Goal: Task Accomplishment & Management: Use online tool/utility

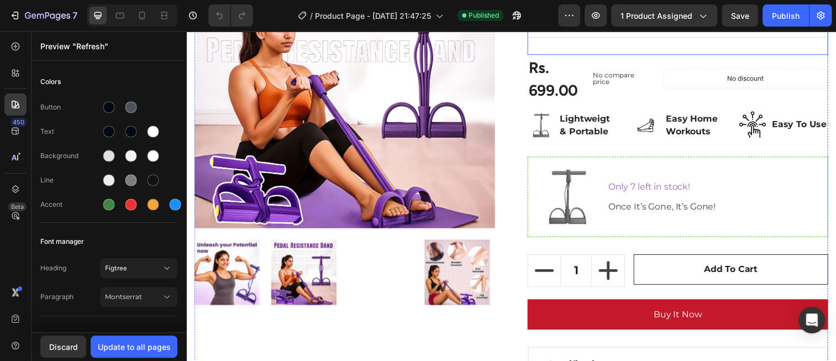
scroll to position [169, 0]
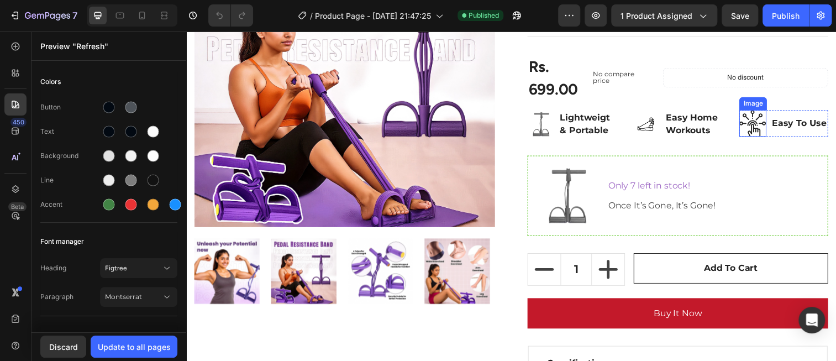
click at [754, 123] on img at bounding box center [764, 125] width 28 height 27
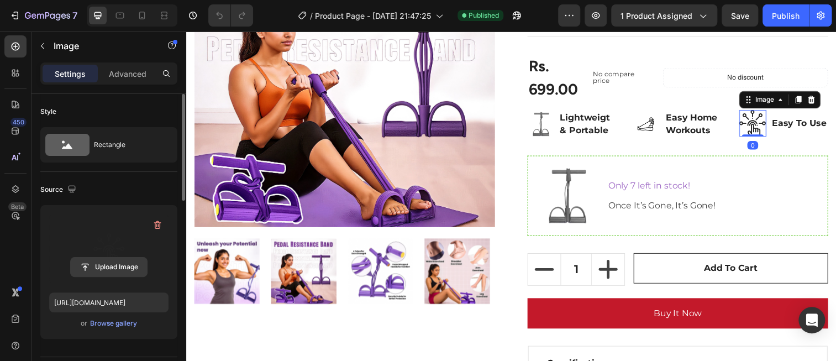
scroll to position [0, 0]
click at [108, 268] on input "file" at bounding box center [109, 266] width 76 height 19
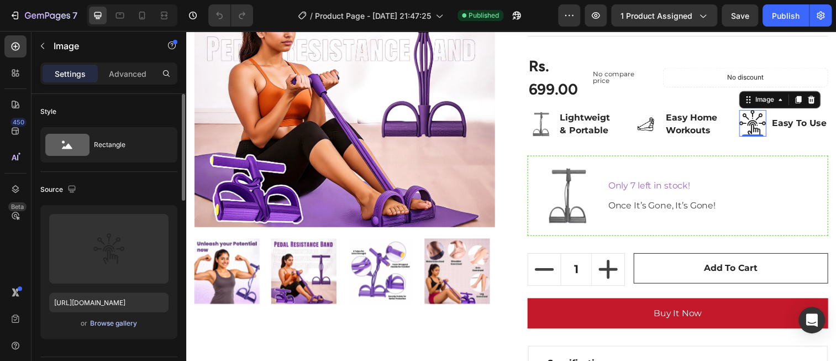
click at [117, 321] on div "Browse gallery" at bounding box center [113, 323] width 47 height 10
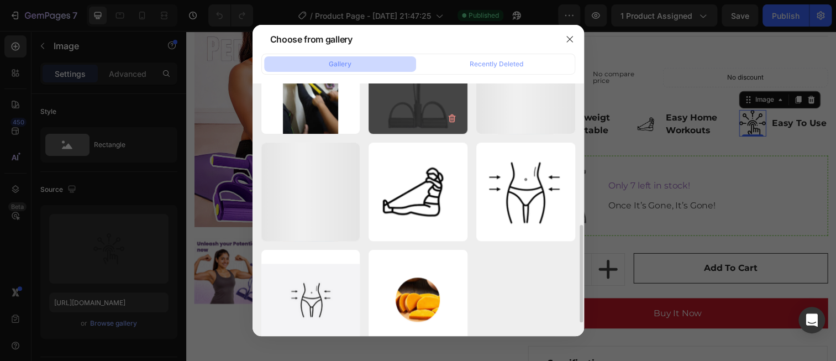
scroll to position [366, 0]
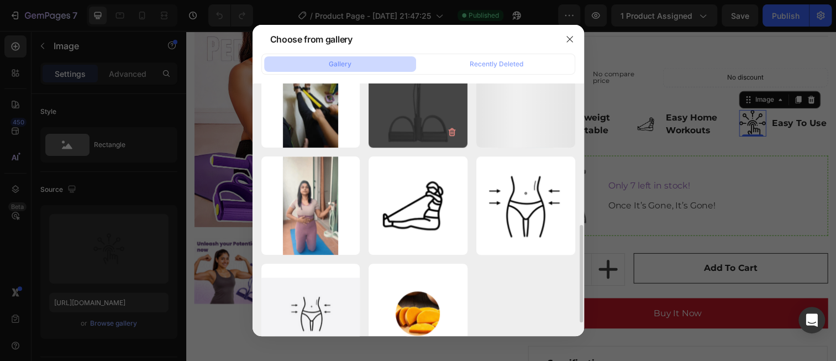
click at [409, 106] on div "product images11.png 209.73 kb" at bounding box center [417, 98] width 99 height 99
type input "[URL][DOMAIN_NAME]"
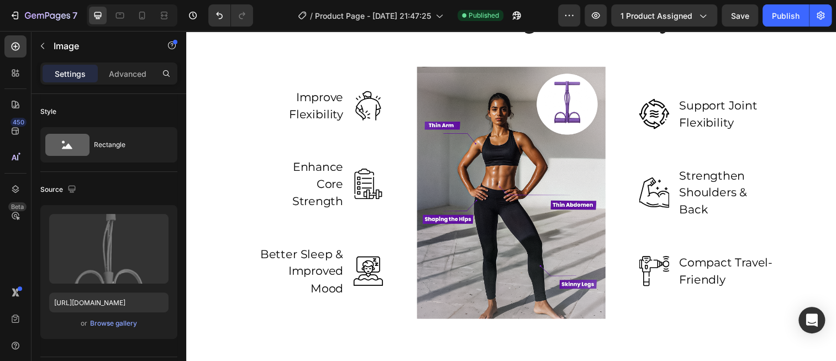
scroll to position [841, 0]
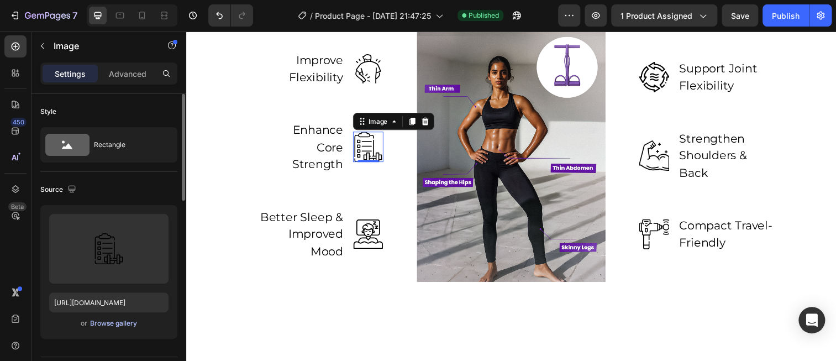
click at [128, 320] on div "Browse gallery" at bounding box center [113, 323] width 47 height 10
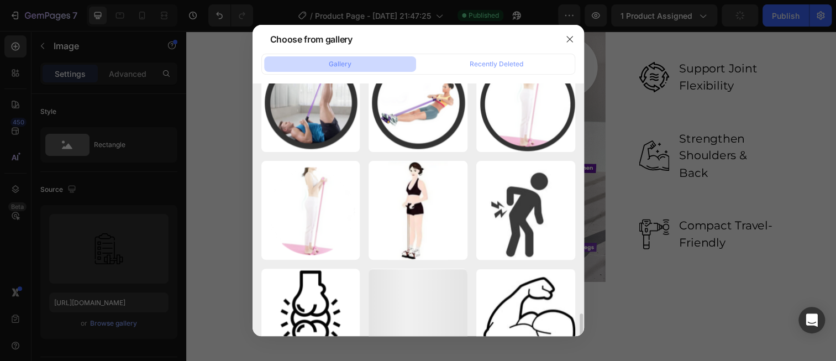
scroll to position [939, 0]
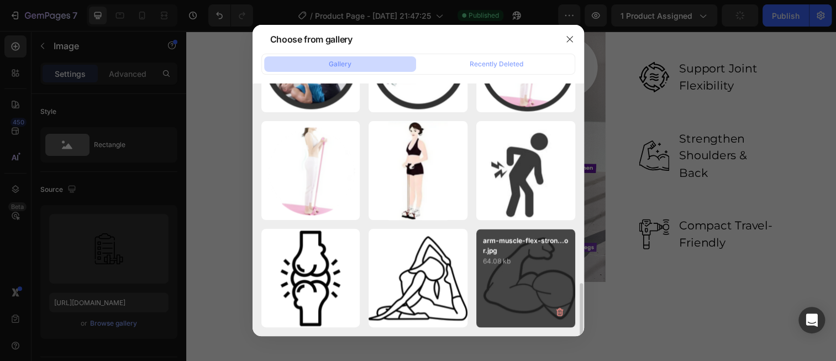
click at [524, 246] on p "arm-muscle-flex-stron...or.jpg" at bounding box center [526, 245] width 86 height 20
type input "[URL][DOMAIN_NAME]"
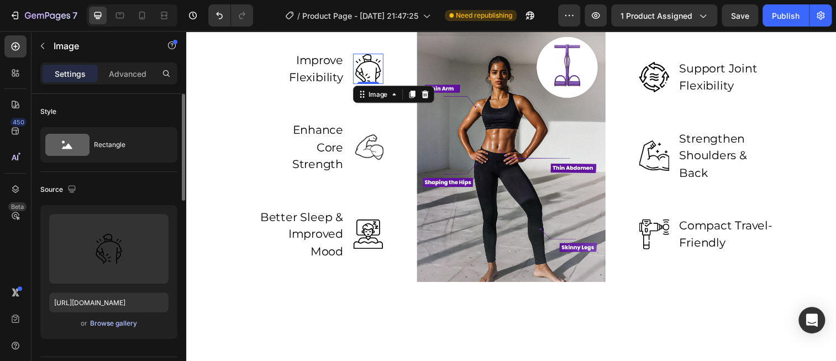
click at [120, 321] on div "Browse gallery" at bounding box center [113, 323] width 47 height 10
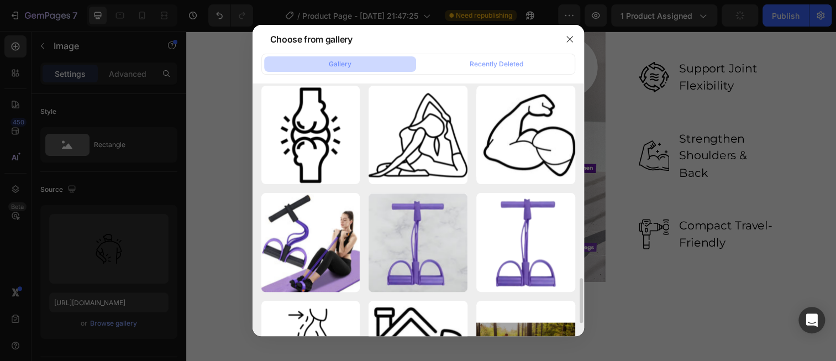
scroll to position [1083, 0]
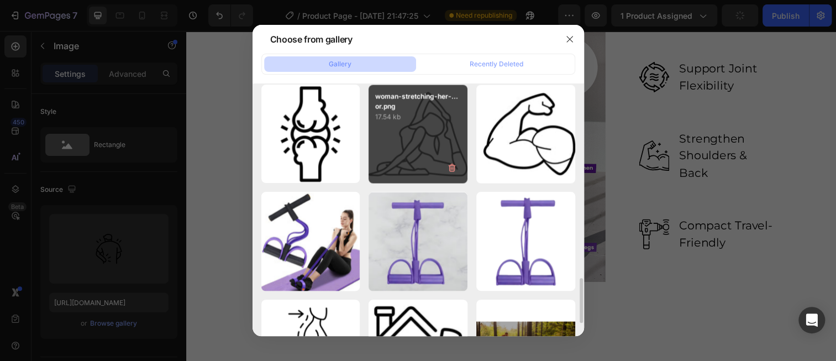
click at [420, 141] on div "woman-stretching-her-...or.png 17.54 kb" at bounding box center [417, 134] width 99 height 99
type input "[URL][DOMAIN_NAME]"
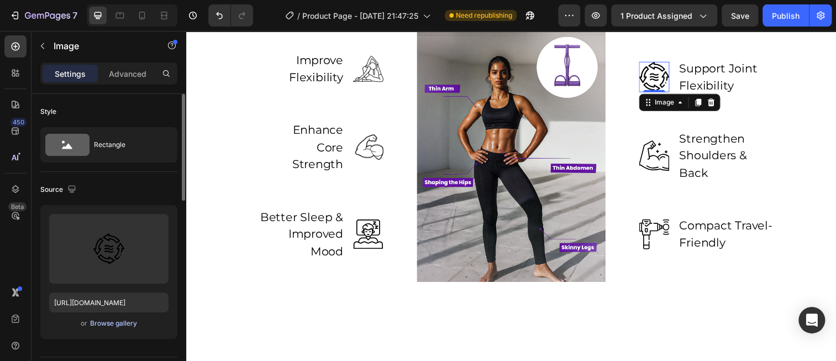
click at [118, 320] on div "Browse gallery" at bounding box center [113, 323] width 47 height 10
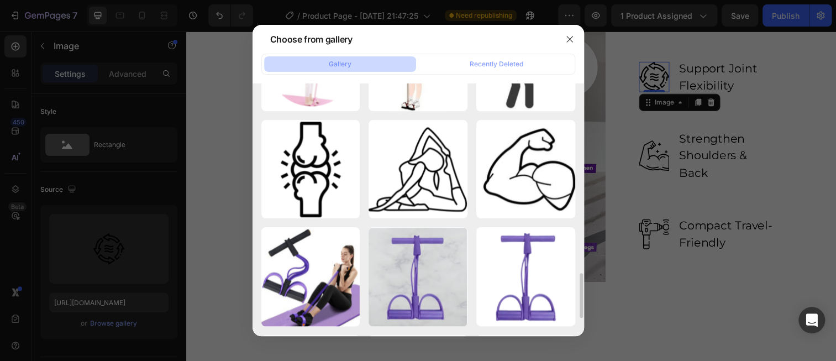
scroll to position [1050, 0]
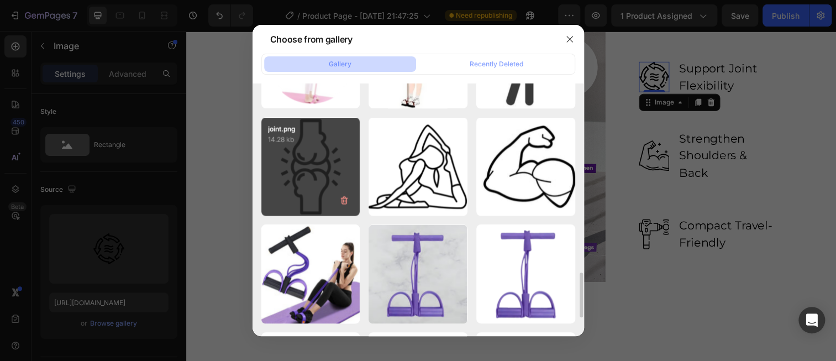
click at [307, 163] on div "joint.png 14.28 kb" at bounding box center [310, 166] width 99 height 99
type input "[URL][DOMAIN_NAME]"
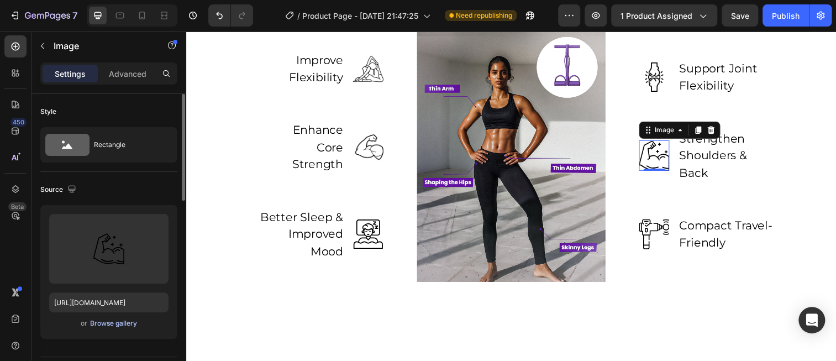
click at [118, 325] on div "Browse gallery" at bounding box center [113, 323] width 47 height 10
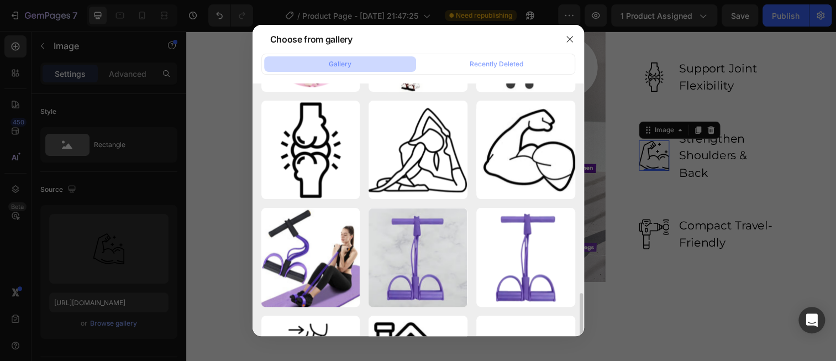
scroll to position [1154, 0]
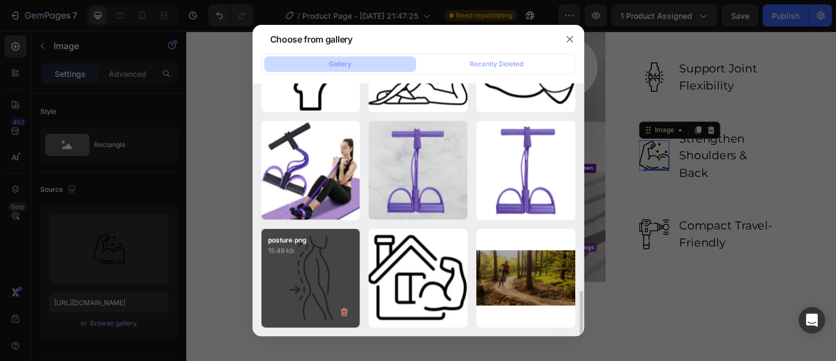
click at [329, 285] on div "posture.png 15.48 kb" at bounding box center [310, 278] width 99 height 99
type input "[URL][DOMAIN_NAME]"
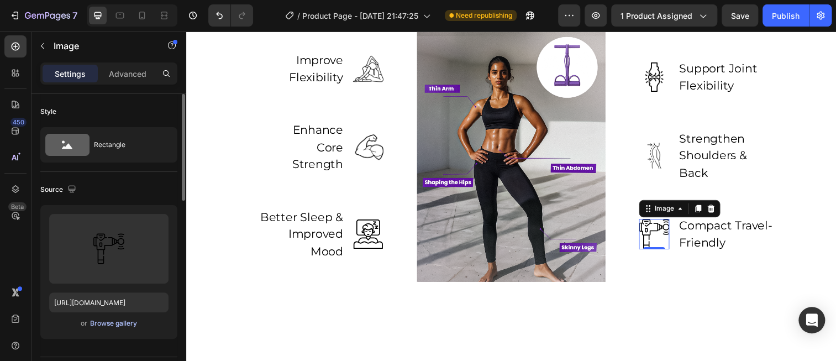
click at [123, 323] on div "Browse gallery" at bounding box center [113, 323] width 47 height 10
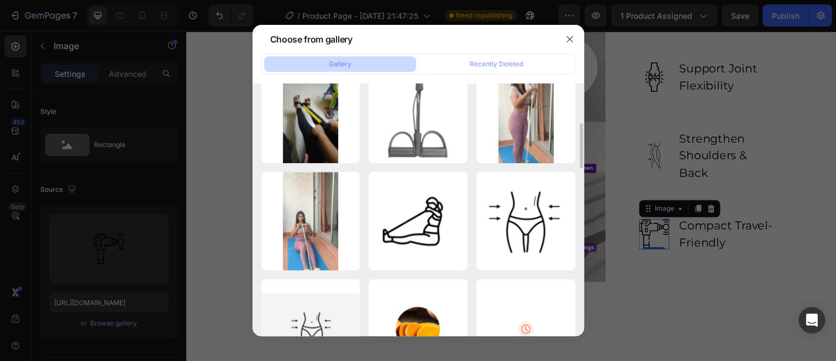
scroll to position [300, 0]
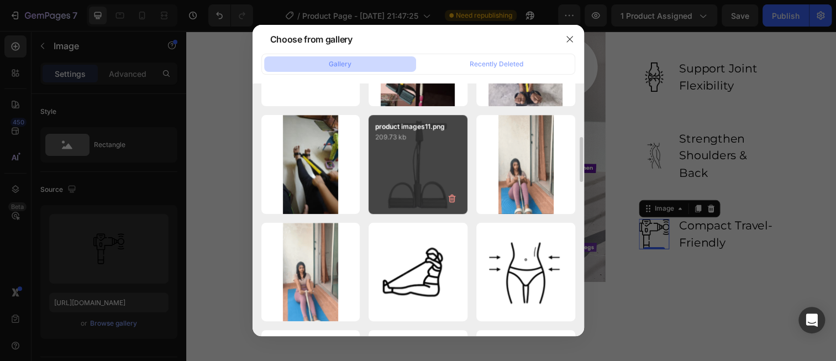
click at [423, 183] on div "product images11.png 209.73 kb" at bounding box center [417, 164] width 99 height 99
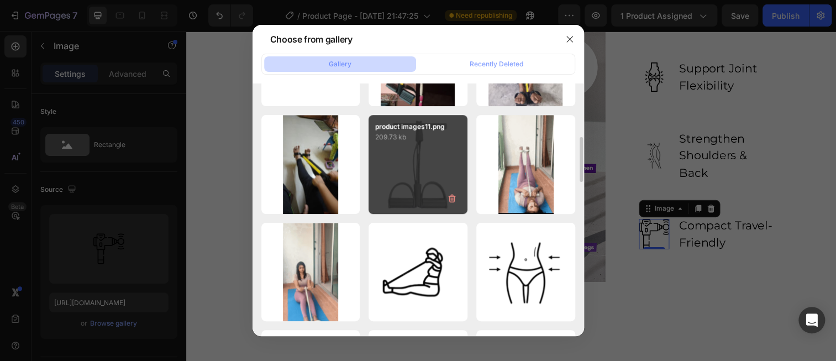
type input "[URL][DOMAIN_NAME]"
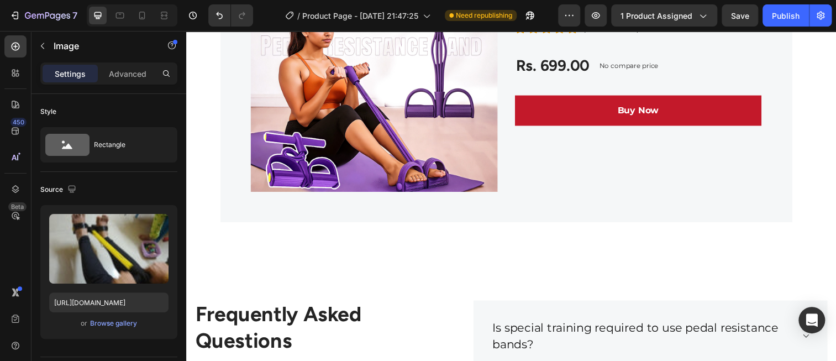
scroll to position [4017, 0]
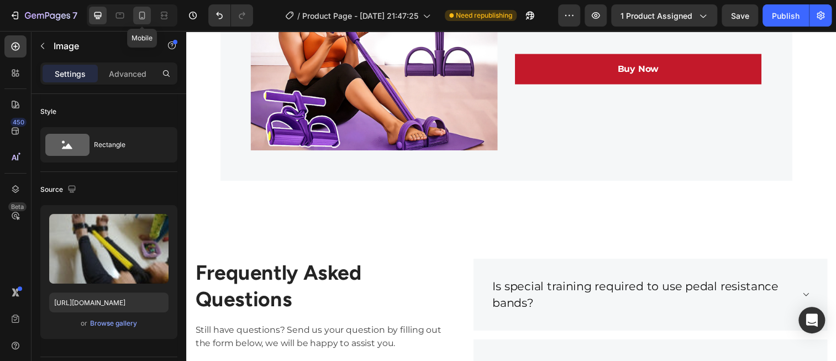
click at [140, 12] on icon at bounding box center [142, 16] width 6 height 8
type input "[URL][DOMAIN_NAME]"
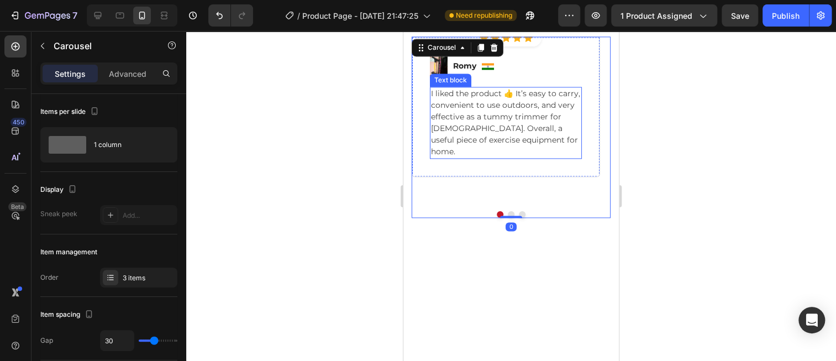
scroll to position [2874, 0]
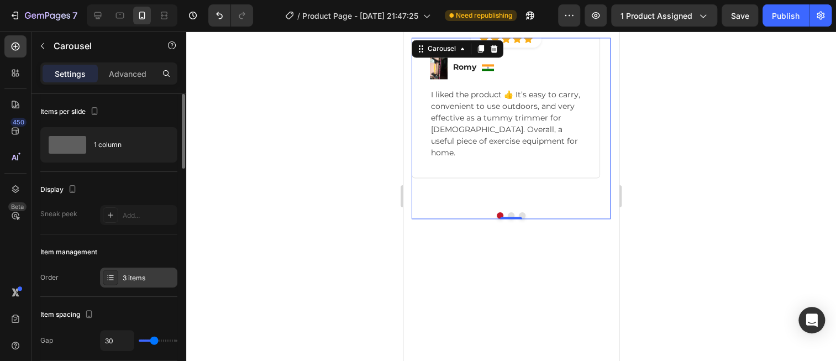
click at [124, 278] on div "3 items" at bounding box center [149, 278] width 52 height 10
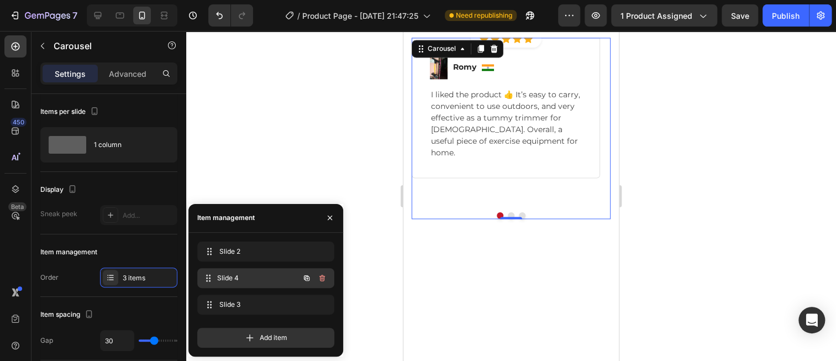
click at [247, 273] on span "Slide 4" at bounding box center [258, 278] width 82 height 10
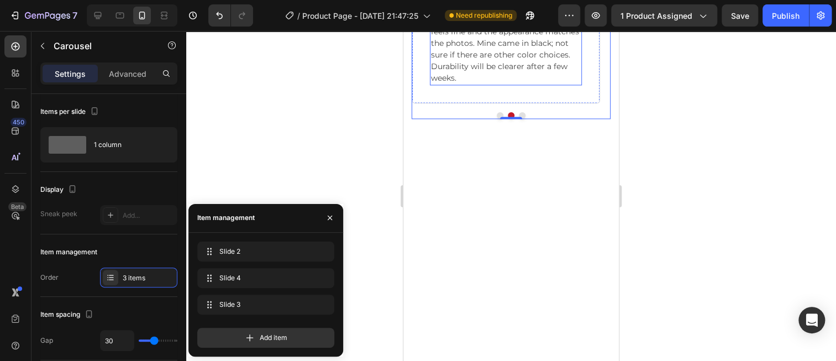
scroll to position [2972, 0]
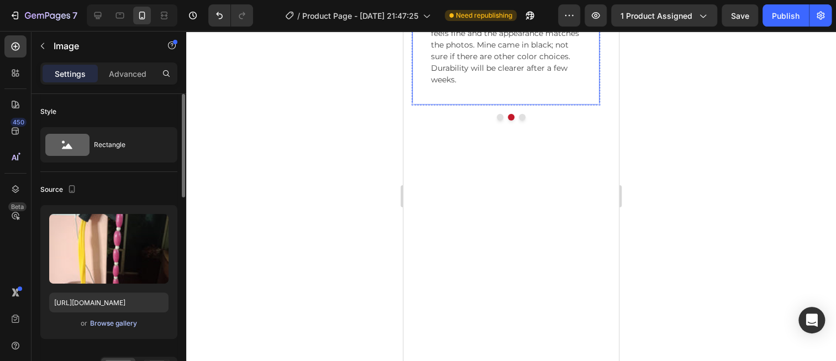
click at [121, 323] on div "Browse gallery" at bounding box center [113, 323] width 47 height 10
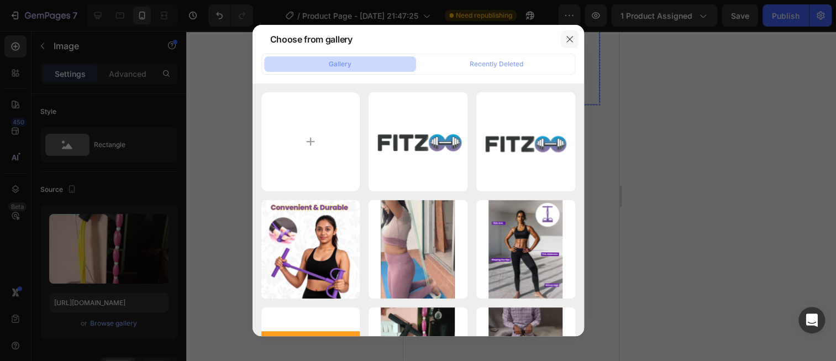
click at [564, 37] on button "button" at bounding box center [570, 39] width 18 height 18
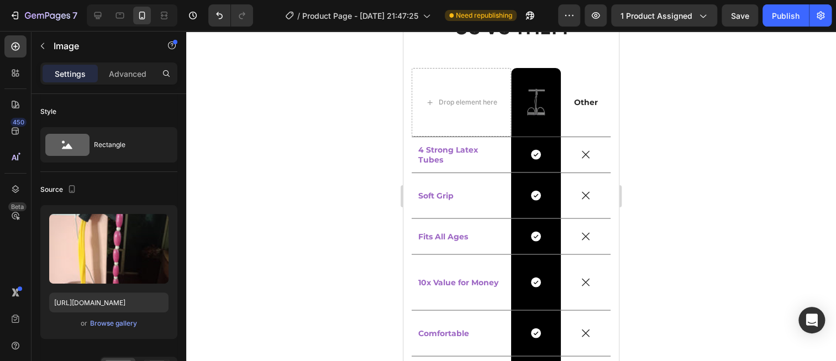
scroll to position [3150, 0]
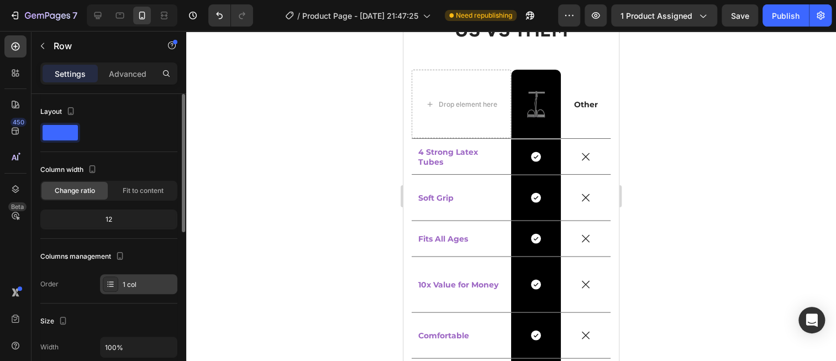
click at [129, 284] on div "1 col" at bounding box center [149, 284] width 52 height 10
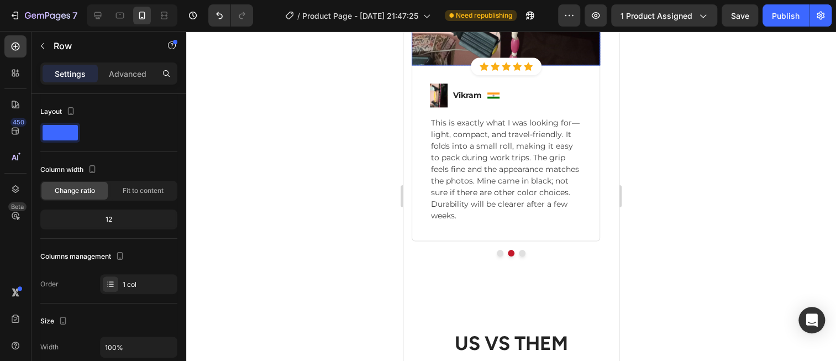
scroll to position [2761, 0]
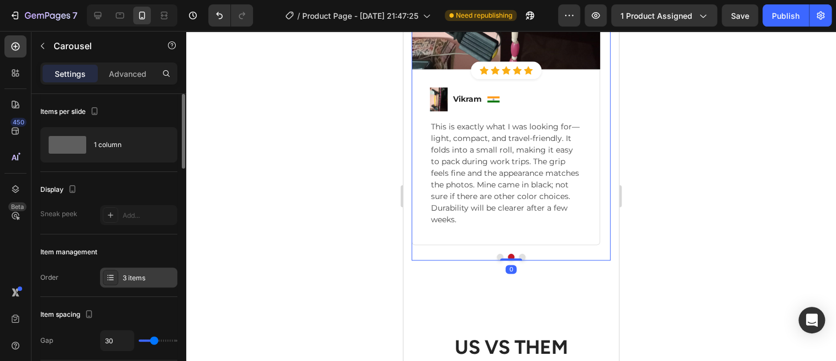
click at [135, 283] on div "3 items" at bounding box center [138, 277] width 77 height 20
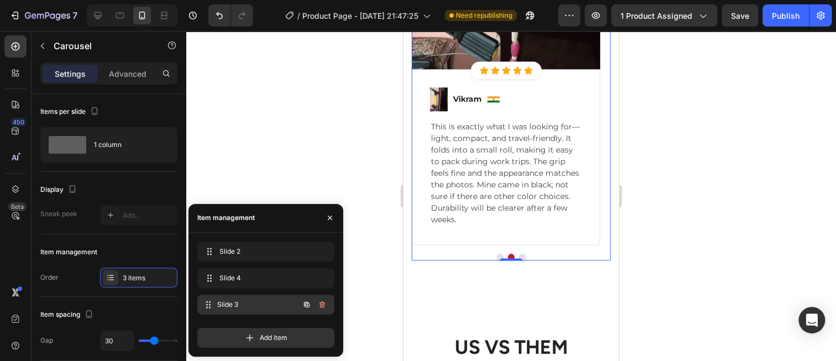
click at [234, 299] on span "Slide 3" at bounding box center [258, 304] width 82 height 10
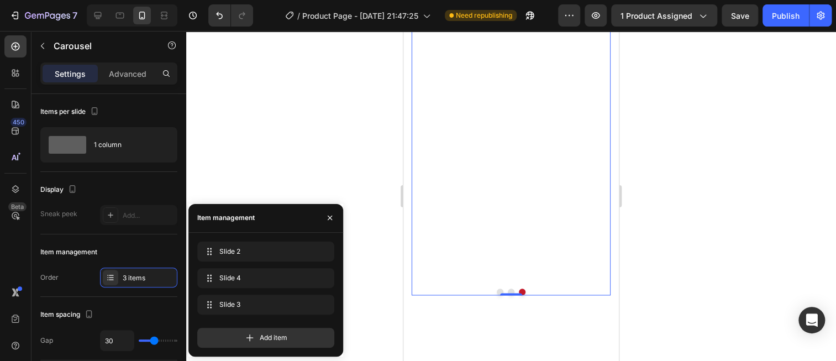
scroll to position [2727, 0]
click at [333, 218] on icon "button" at bounding box center [329, 217] width 9 height 9
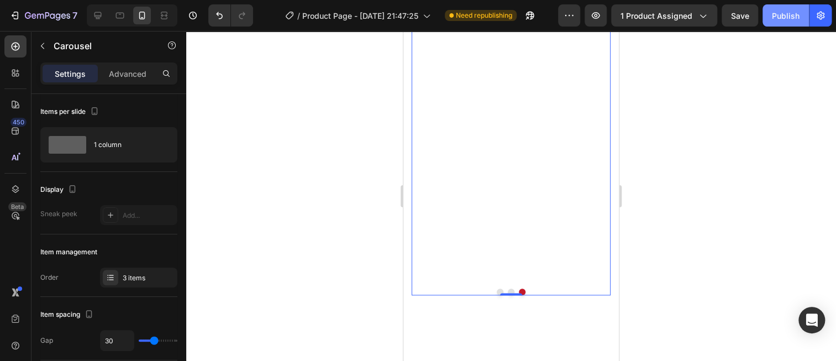
click at [773, 18] on div "Publish" at bounding box center [786, 16] width 28 height 12
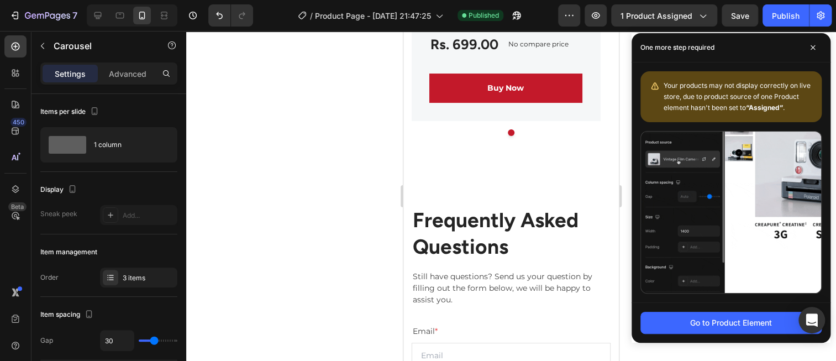
scroll to position [4252, 0]
